Goal: Navigation & Orientation: Find specific page/section

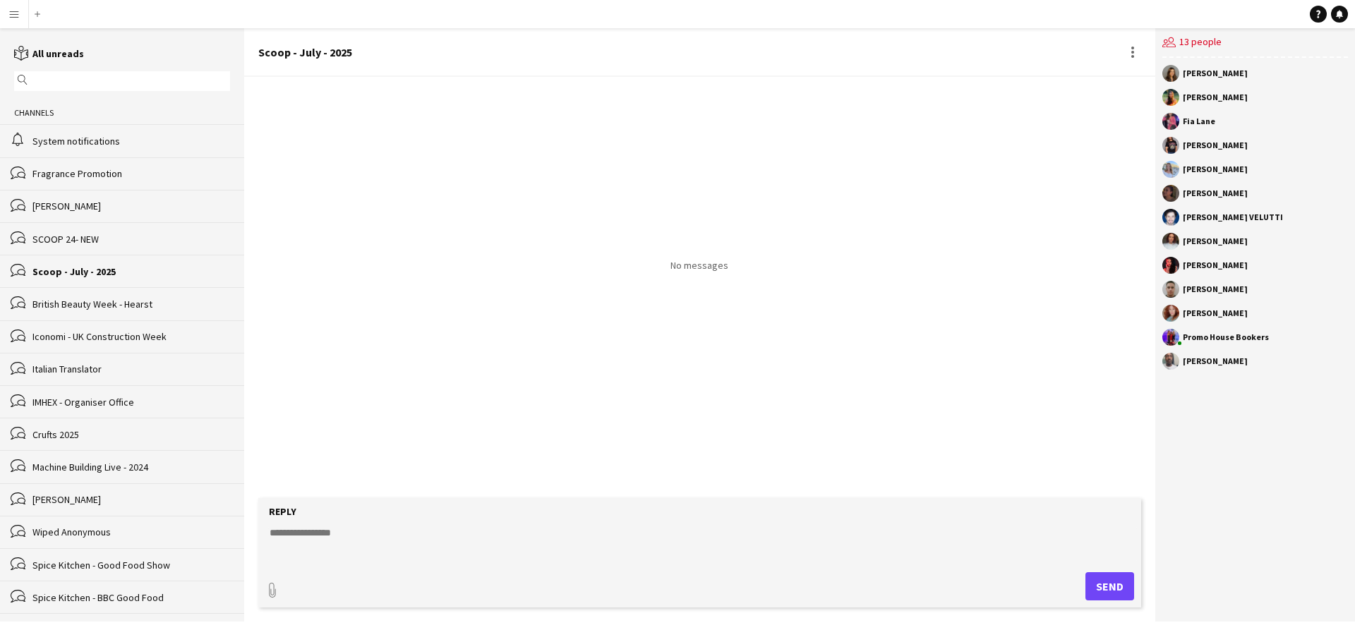
click at [56, 148] on div "alarm System notifications" at bounding box center [122, 140] width 244 height 32
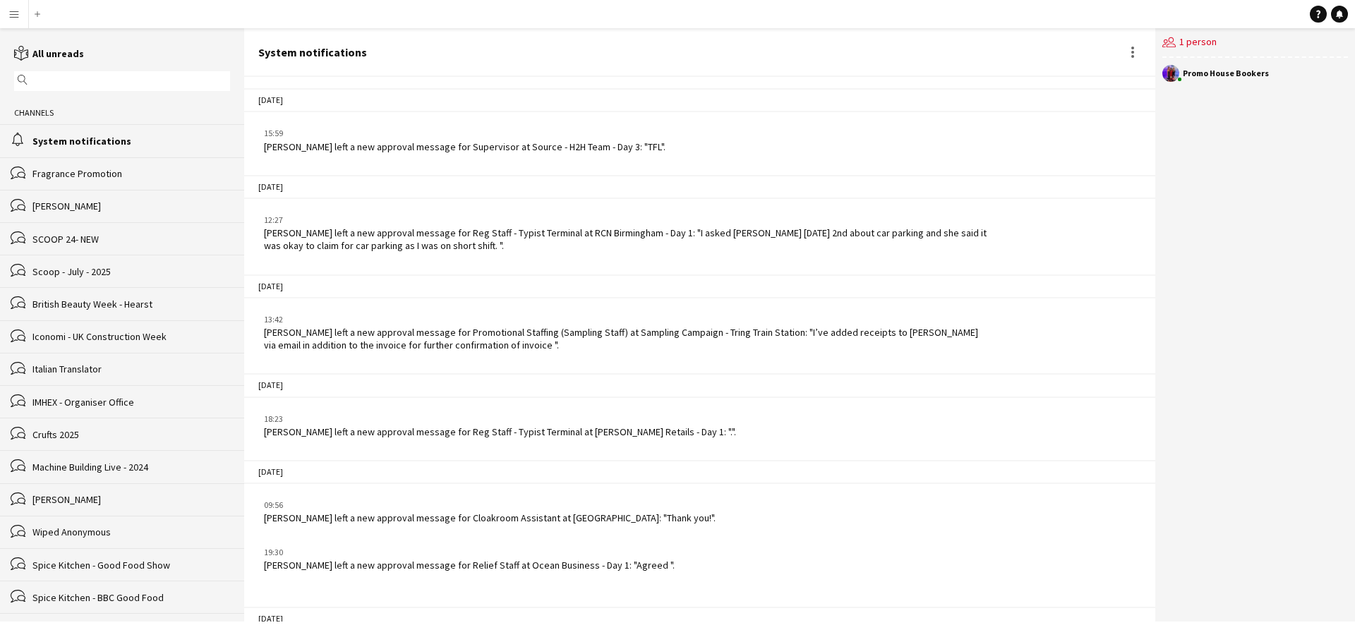
scroll to position [2145, 0]
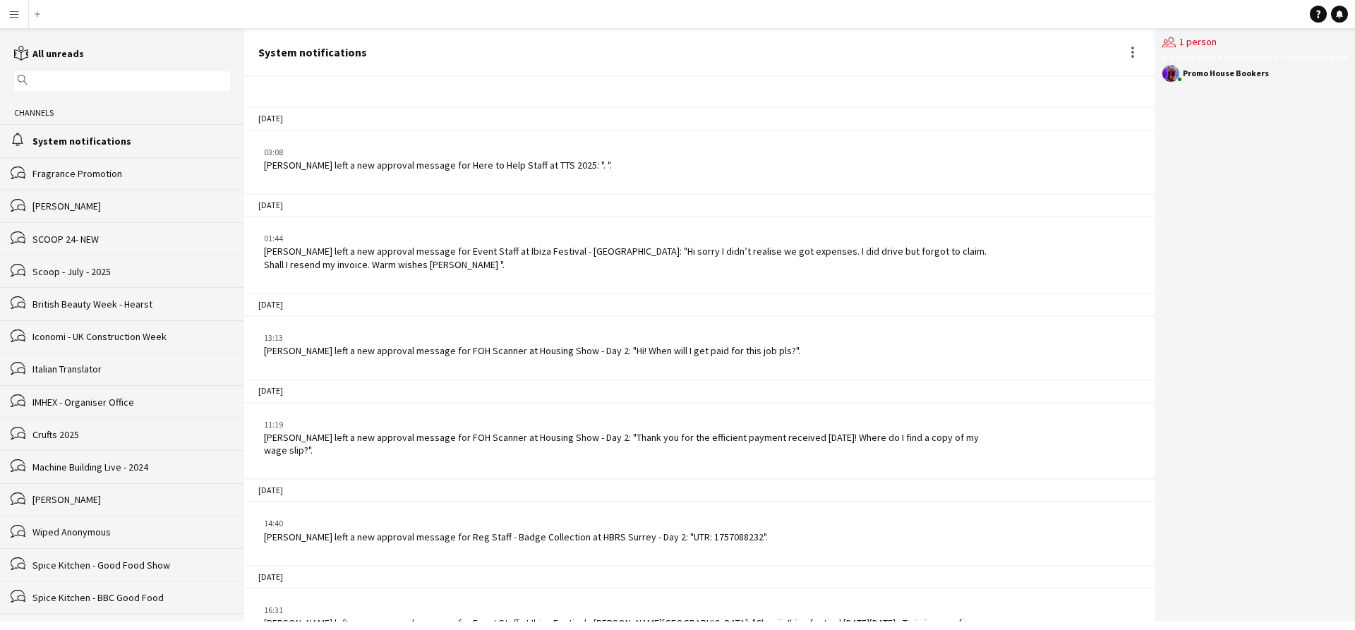
click at [68, 165] on div "bubbles Fragrance Promotion" at bounding box center [122, 173] width 244 height 32
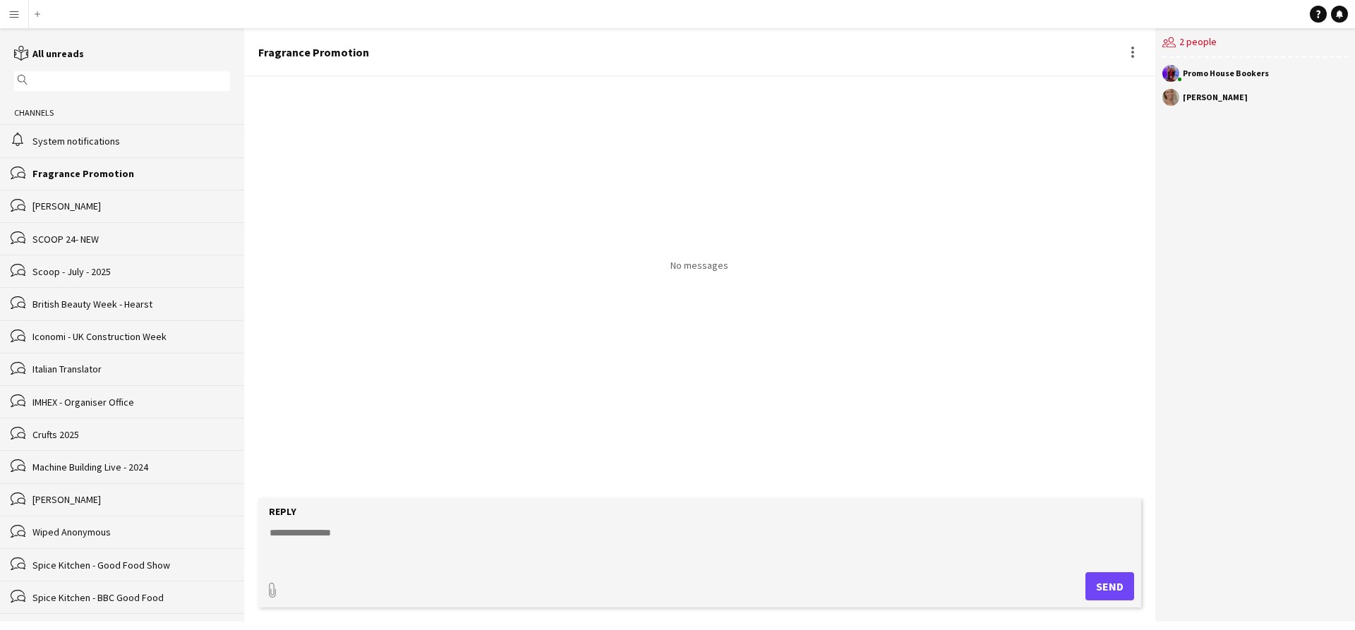
click at [65, 197] on div "bubbles Julie Holdsworth" at bounding box center [122, 206] width 244 height 32
click at [45, 461] on div "Machine Building Live - 2024" at bounding box center [131, 467] width 198 height 13
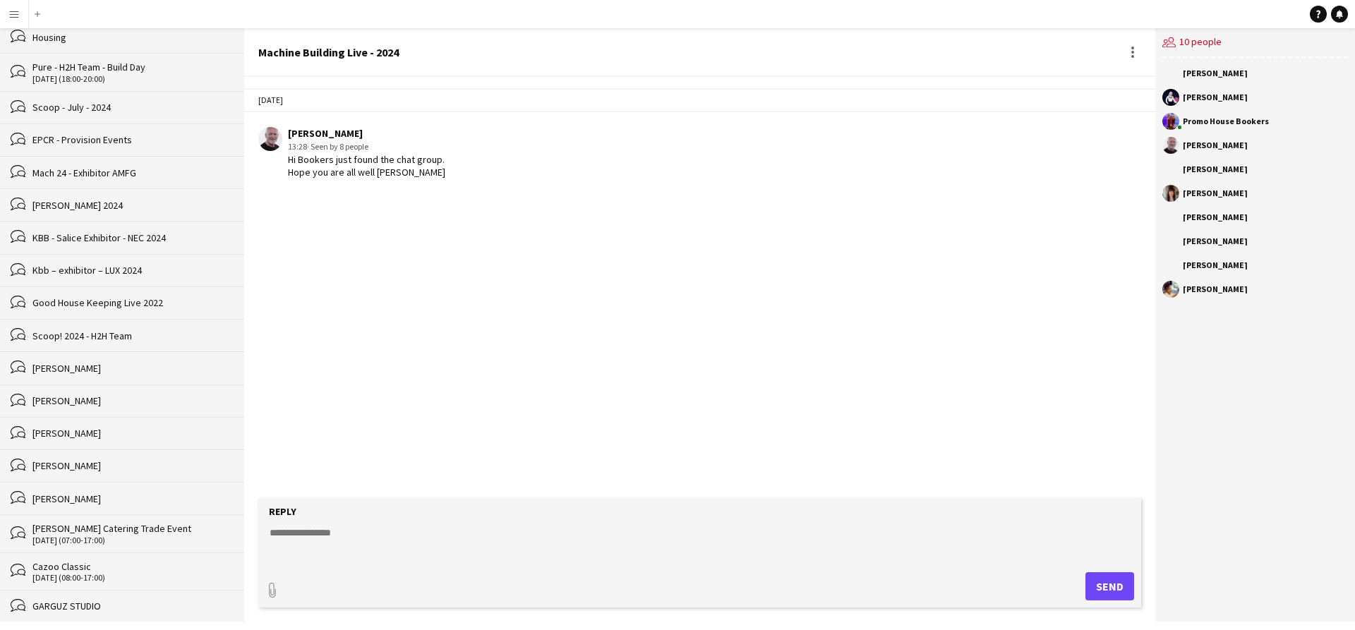
scroll to position [1113, 0]
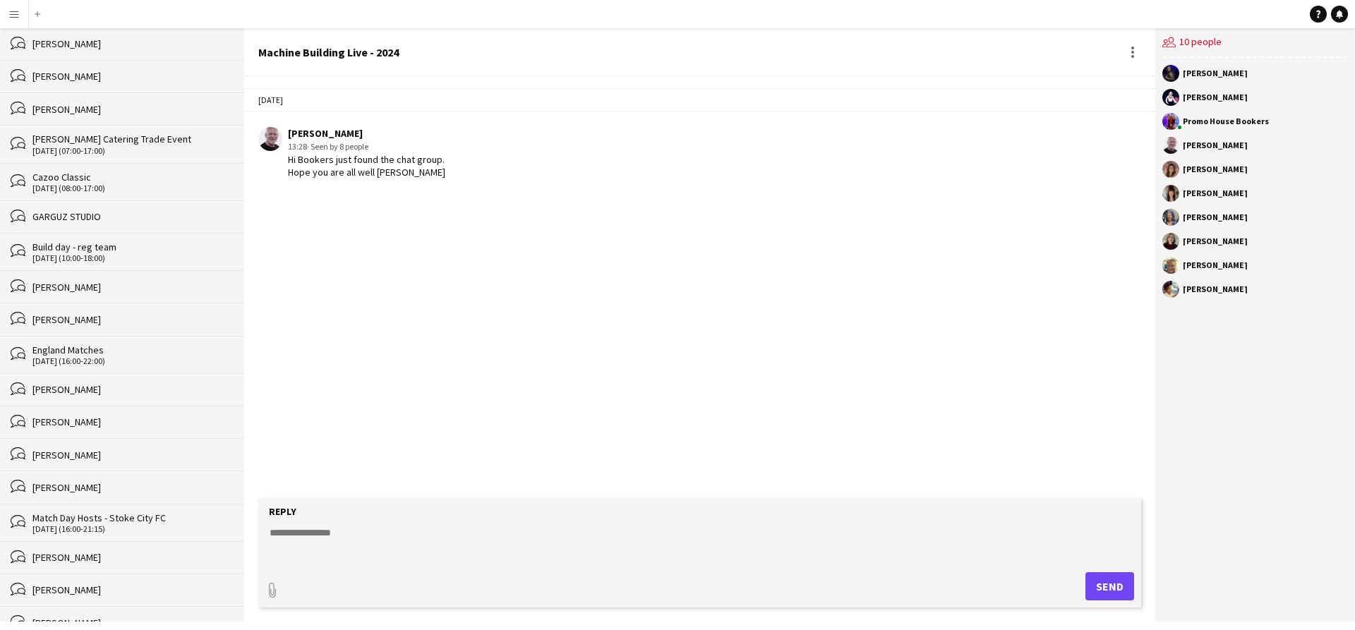
click at [76, 584] on div "Chanelle Dunkley" at bounding box center [131, 590] width 198 height 13
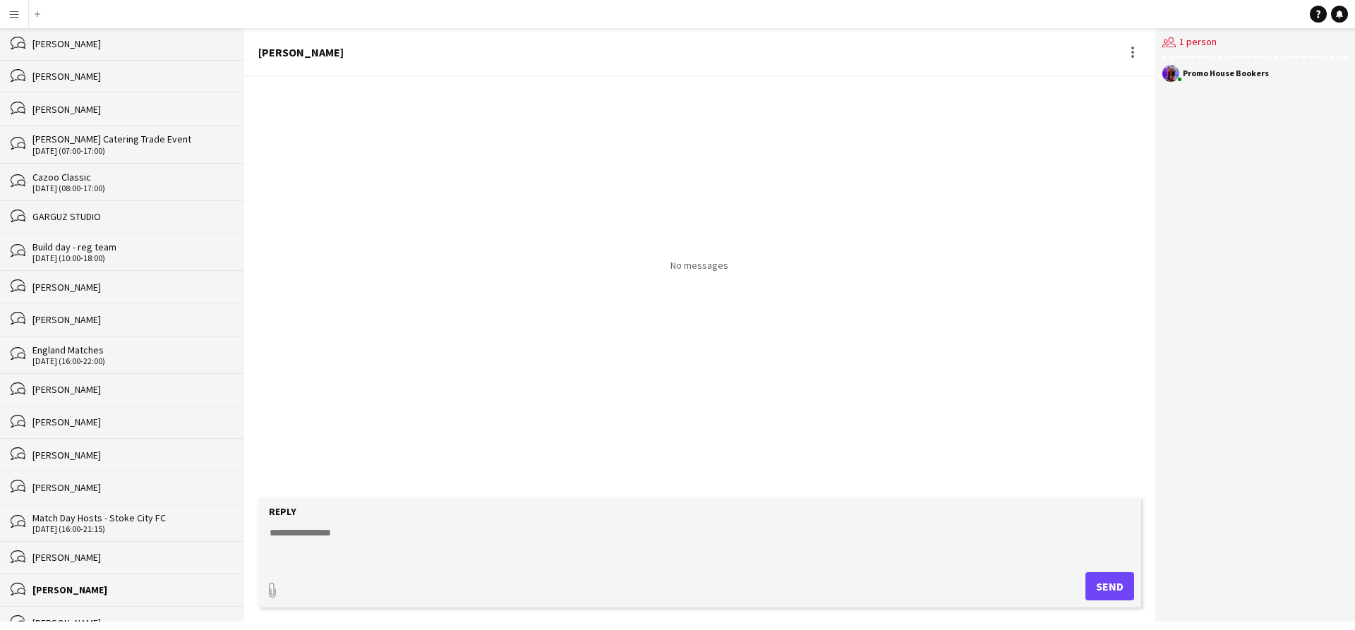
click at [72, 606] on div "bubbles Georgie Swann" at bounding box center [122, 622] width 244 height 33
click at [68, 551] on div "Holly Hyde" at bounding box center [131, 557] width 198 height 13
click at [70, 512] on div "Match Day Hosts - Stoke City FC" at bounding box center [131, 518] width 198 height 13
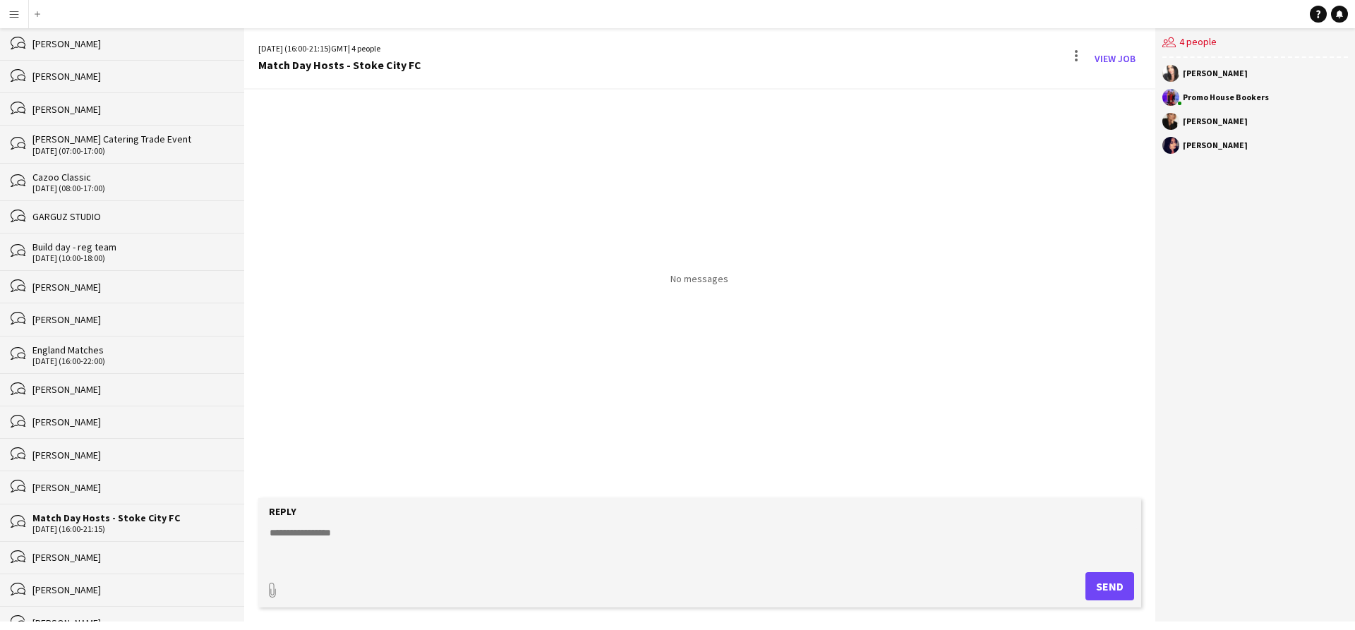
click at [68, 481] on div "bubbles Natasha Zierhofer" at bounding box center [122, 487] width 244 height 32
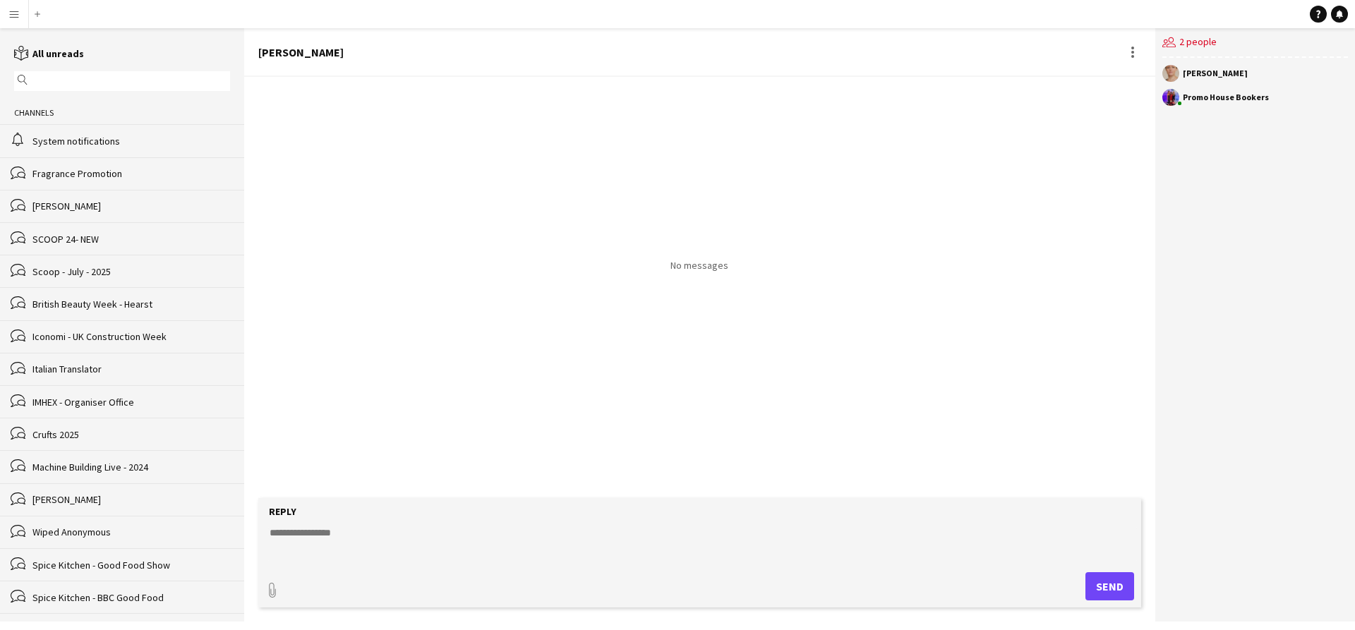
click at [14, 6] on button "Menu" at bounding box center [14, 14] width 28 height 28
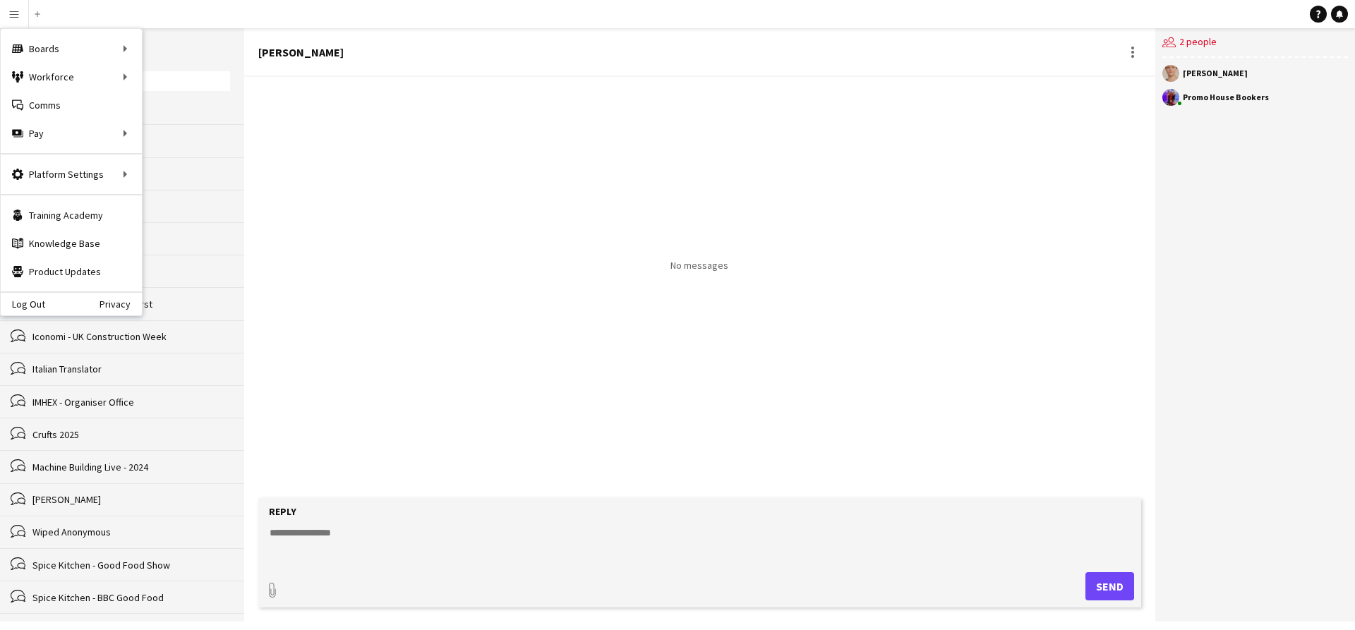
click at [198, 37] on app-channels-list "reading All unreads magnifier Channels alarm System notifications bubbles Fragr…" at bounding box center [122, 324] width 244 height 593
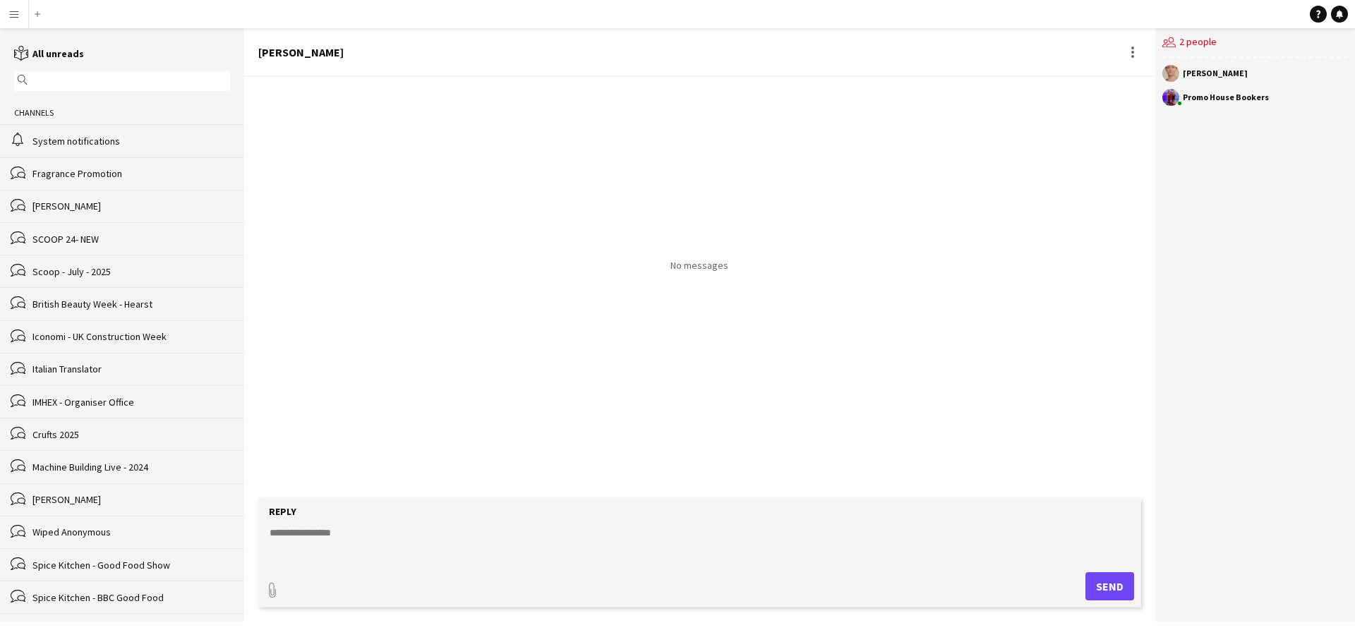
click at [16, 17] on app-icon "Menu" at bounding box center [13, 13] width 11 height 11
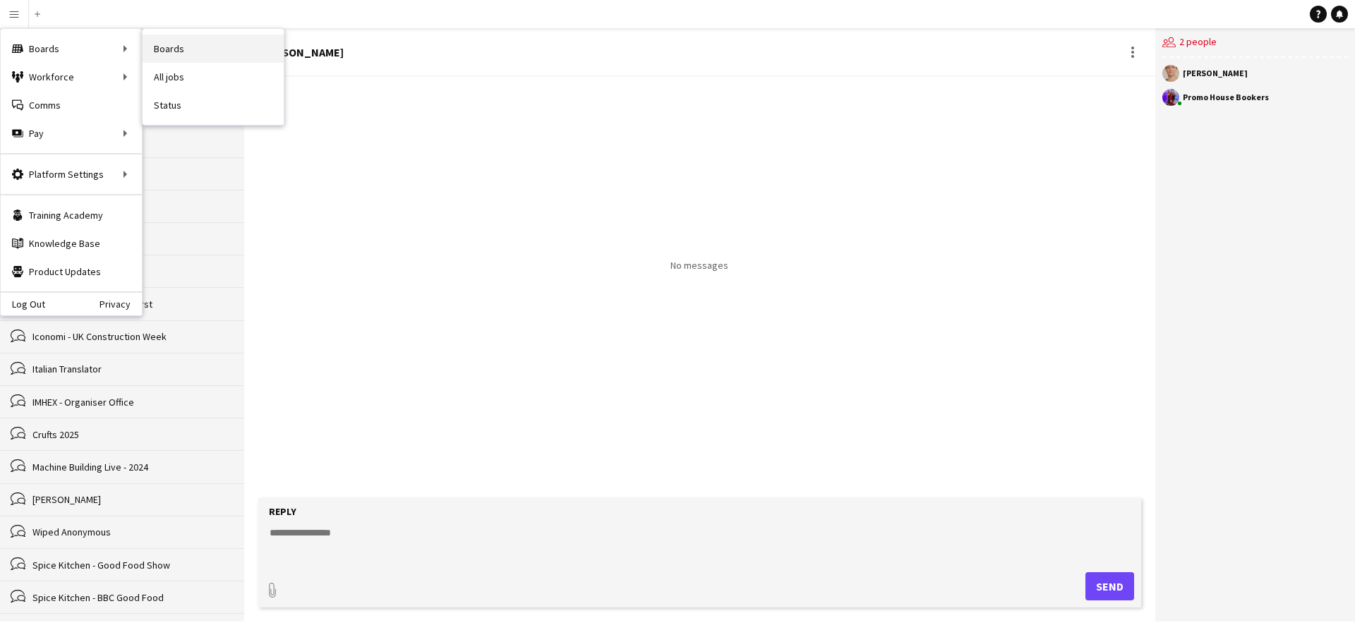
click at [189, 47] on link "Boards" at bounding box center [213, 49] width 141 height 28
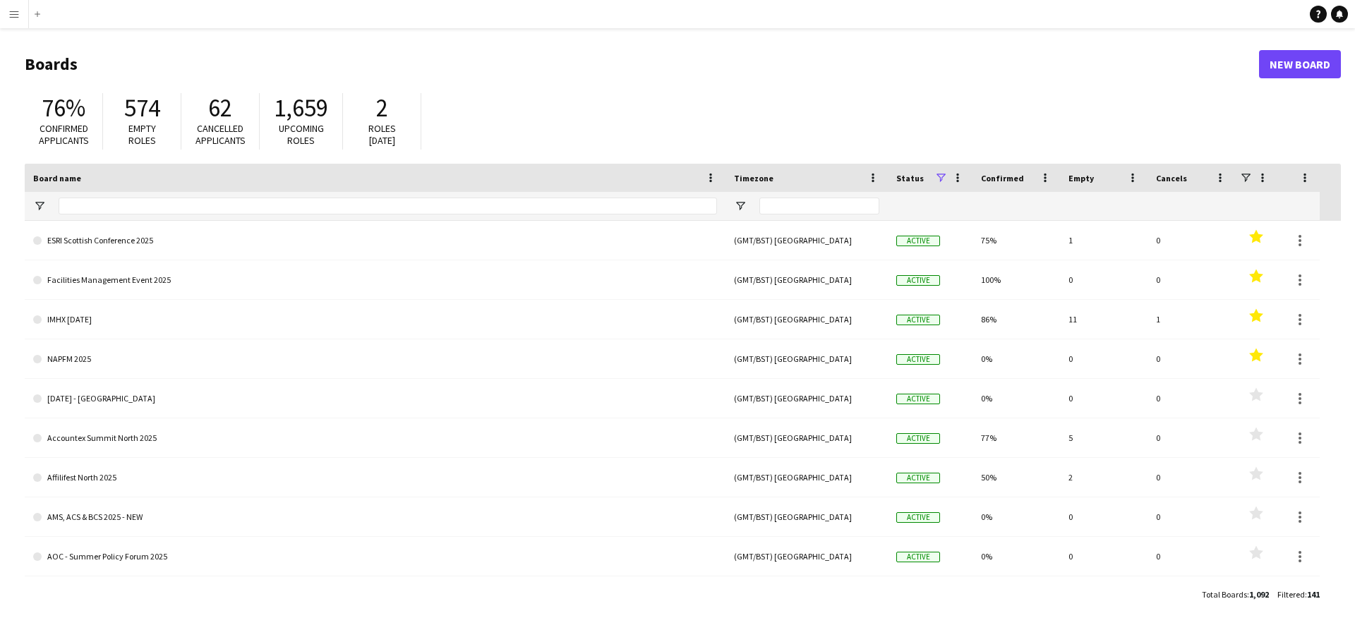
click at [16, 13] on app-icon "Menu" at bounding box center [13, 13] width 11 height 11
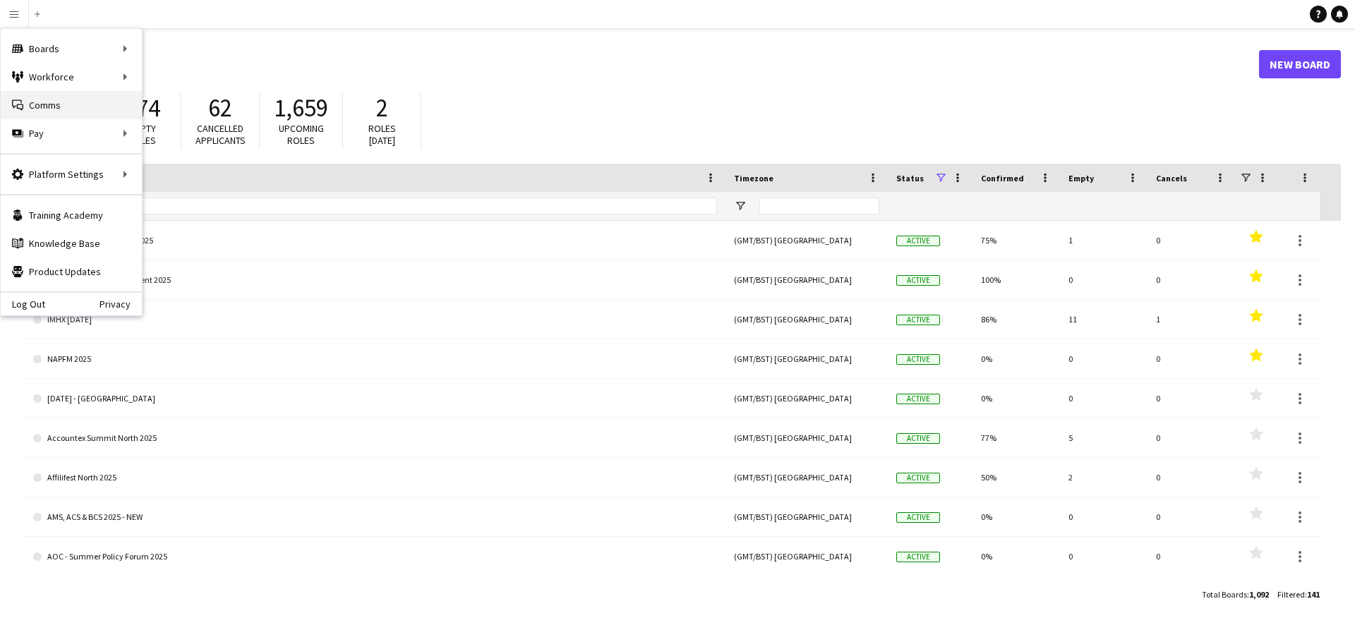
click at [35, 94] on link "Comms Comms" at bounding box center [71, 105] width 141 height 28
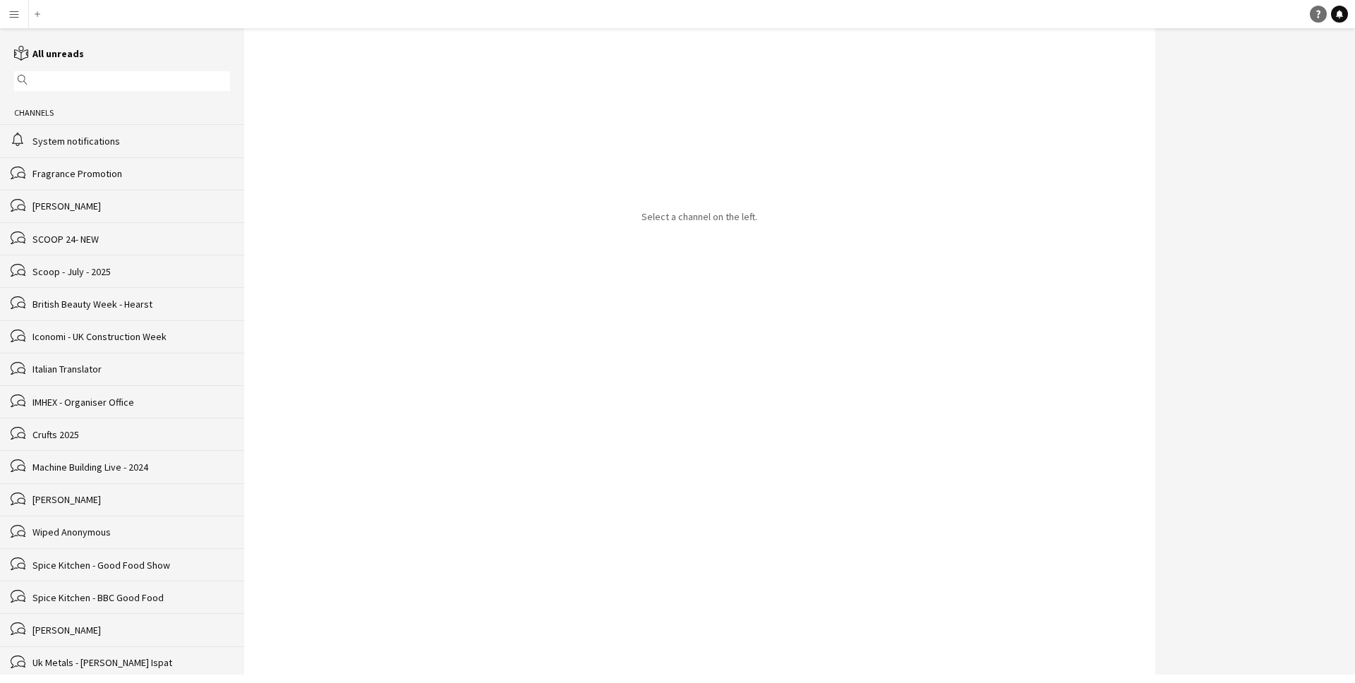
click at [1319, 18] on icon "Help" at bounding box center [1318, 14] width 8 height 8
click at [1236, 110] on div at bounding box center [1255, 351] width 200 height 646
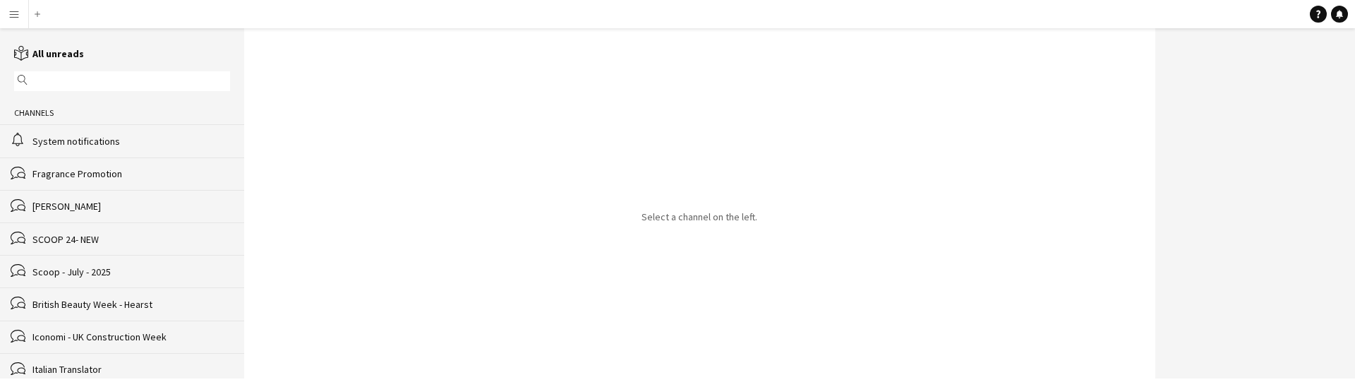
click at [16, 18] on app-icon "Menu" at bounding box center [13, 13] width 11 height 11
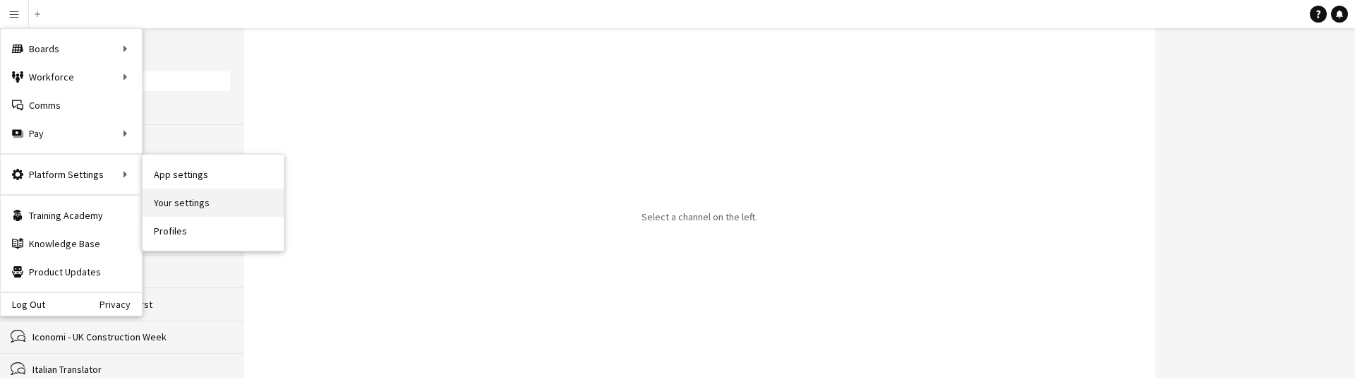
click at [171, 207] on link "Your settings" at bounding box center [213, 202] width 141 height 28
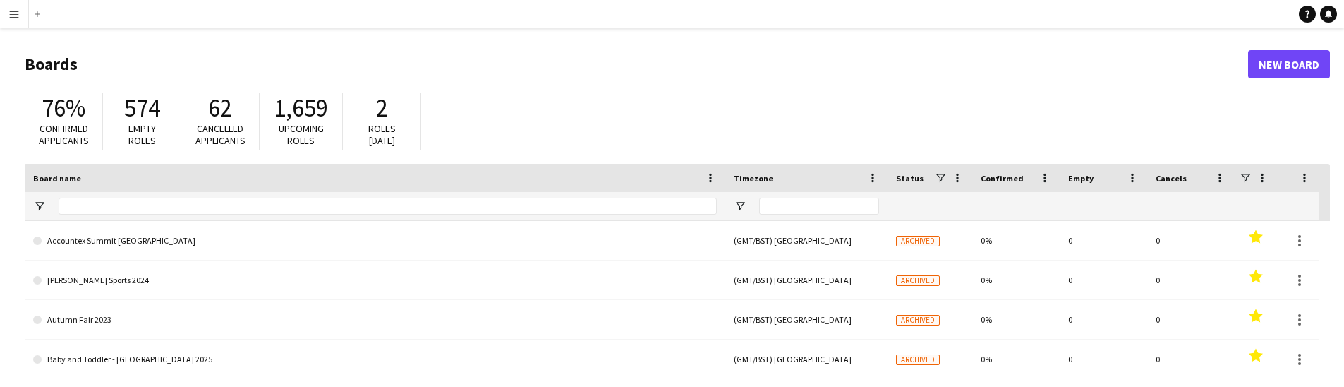
click at [1301, 13] on link "Help" at bounding box center [1307, 14] width 17 height 17
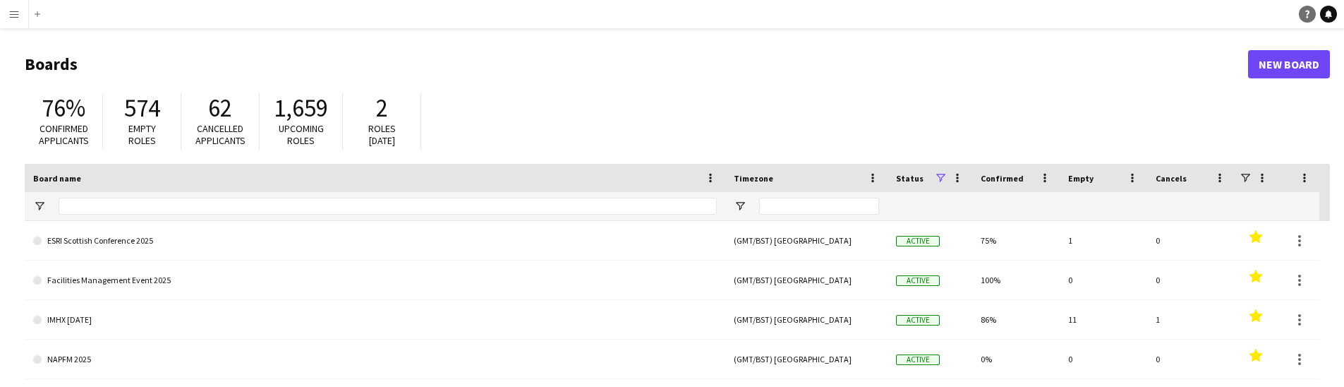
click at [1303, 13] on icon "Help" at bounding box center [1307, 14] width 8 height 8
click at [1305, 13] on icon "Help" at bounding box center [1307, 14] width 8 height 8
click at [1191, 40] on main "Boards New Board 76% Confirmed applicants 574 Empty roles 62 Cancelled applican…" at bounding box center [672, 283] width 1344 height 510
click at [1307, 16] on icon "Help" at bounding box center [1307, 14] width 8 height 8
click at [1306, 18] on icon "Help" at bounding box center [1307, 14] width 8 height 8
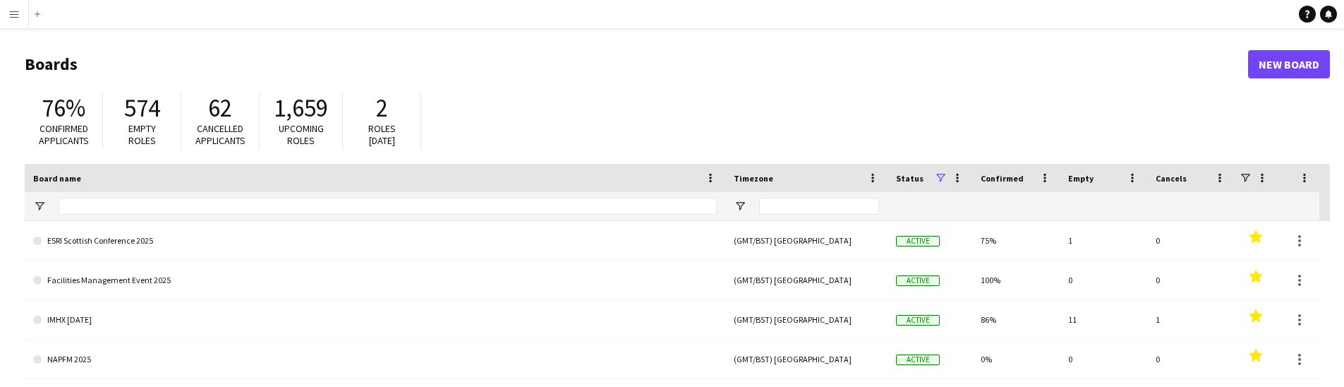
click at [909, 131] on div "76% Confirmed applicants 574 Empty roles 62 Cancelled applicants 1,659 Upcoming…" at bounding box center [678, 125] width 1306 height 78
click at [123, 43] on header "Boards New Board" at bounding box center [678, 64] width 1306 height 44
click at [15, 12] on app-icon "Menu" at bounding box center [13, 13] width 11 height 11
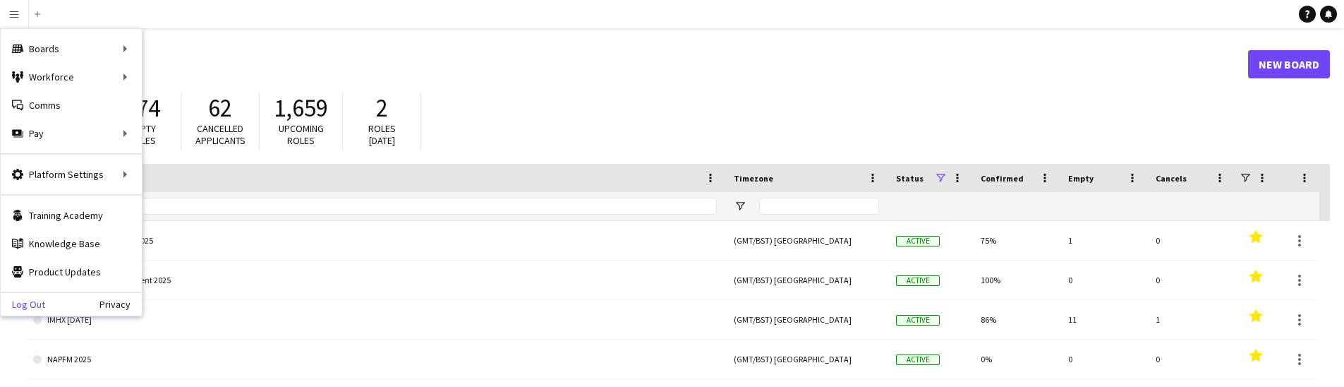
click at [26, 299] on link "Log Out" at bounding box center [23, 304] width 44 height 11
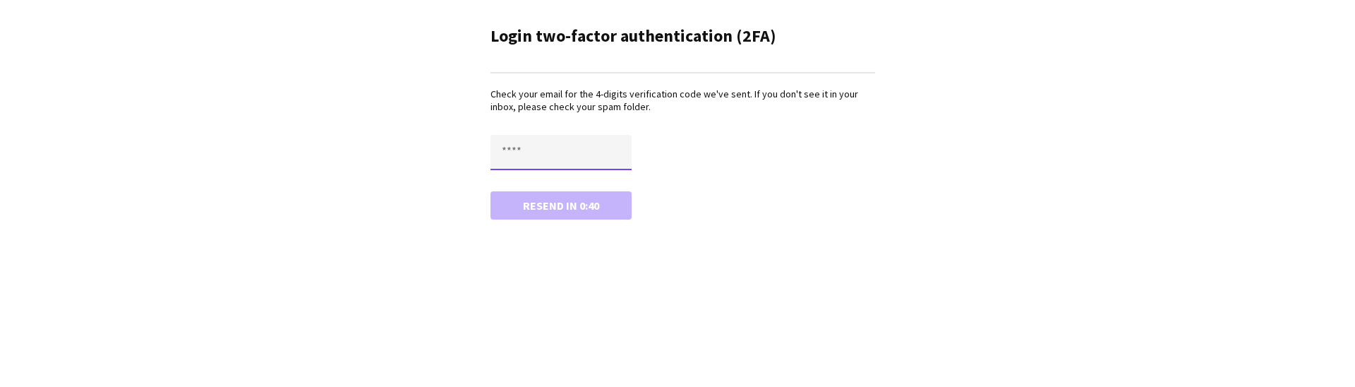
click at [529, 150] on input "text" at bounding box center [560, 152] width 141 height 35
click at [530, 151] on input "text" at bounding box center [560, 152] width 141 height 35
paste input "****"
type input "****"
click at [526, 206] on button "Confirm" at bounding box center [560, 205] width 141 height 28
